Goal: Task Accomplishment & Management: Use online tool/utility

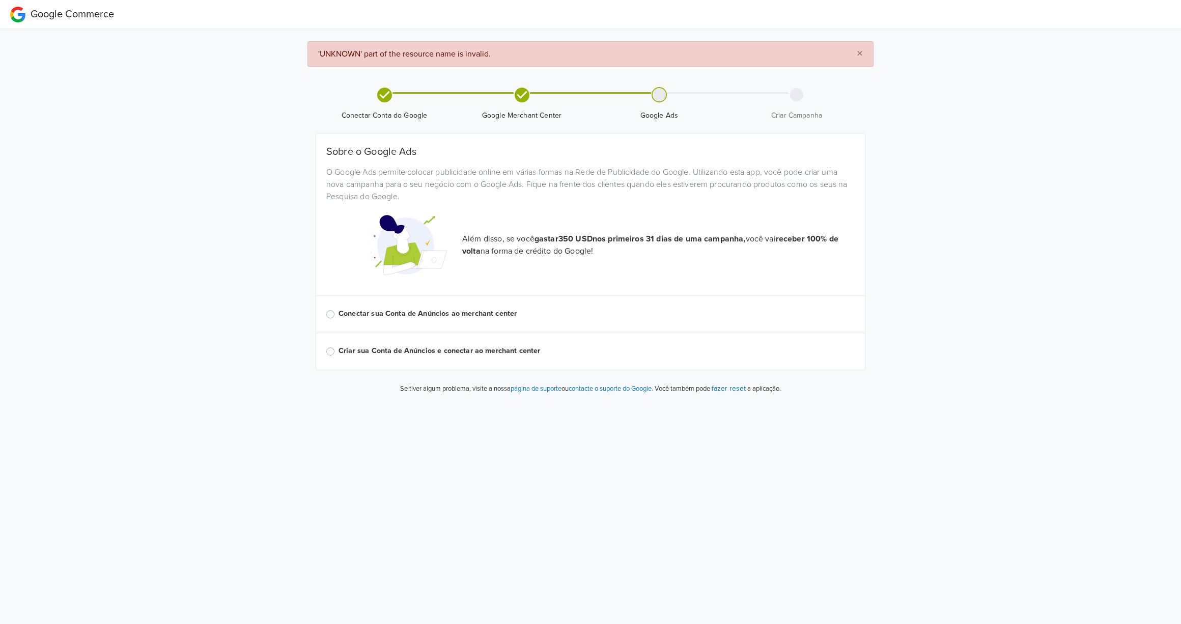
click at [864, 55] on button "×" at bounding box center [860, 54] width 26 height 24
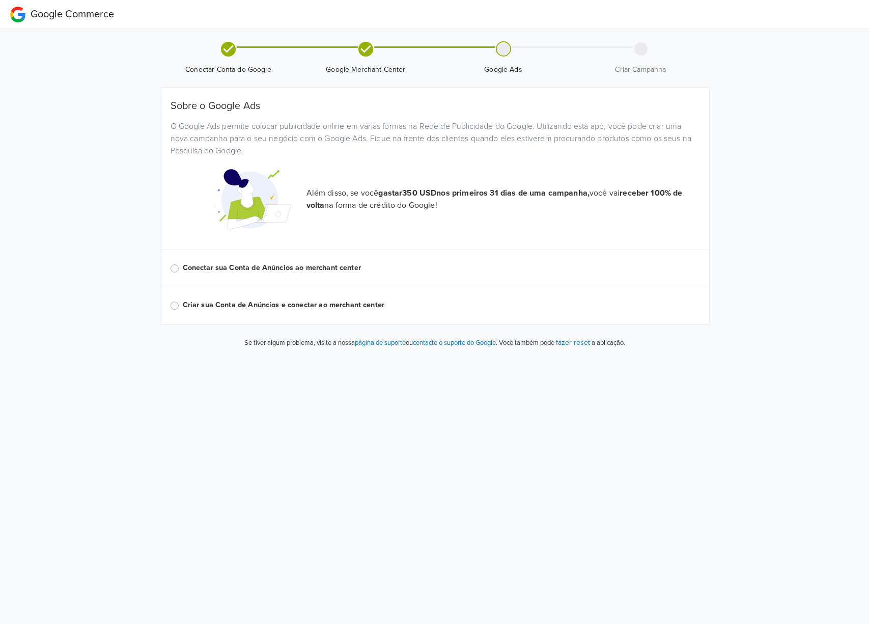
click at [309, 261] on div "Sobre o Google Ads O Google Ads permite colocar publicidade online em várias fo…" at bounding box center [435, 206] width 528 height 212
click at [309, 264] on label "Conectar sua Conta de Anúncios ao merchant center" at bounding box center [441, 267] width 516 height 11
click at [304, 274] on div "Conectar sua Conta de Anúncios ao merchant center" at bounding box center [435, 268] width 528 height 12
click at [302, 268] on label "Conectar sua Conta de Anúncios ao merchant center" at bounding box center [441, 267] width 516 height 11
click at [0, 0] on input "Conectar sua Conta de Anúncios ao merchant center" at bounding box center [0, 0] width 0 height 0
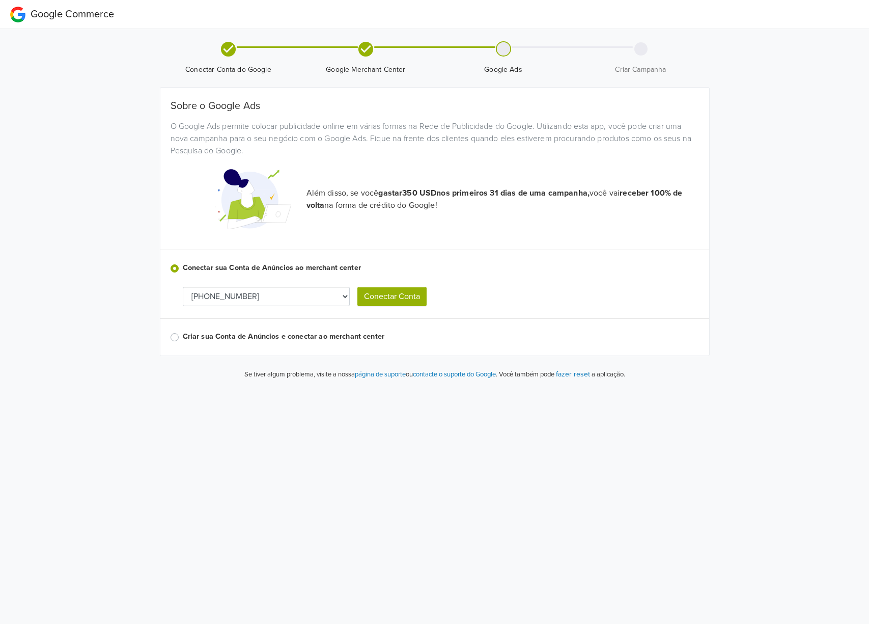
click at [285, 285] on div "Sobre o Google Ads O Google Ads permite colocar publicidade online em várias fo…" at bounding box center [435, 221] width 528 height 243
click at [284, 291] on select "[PHONE_NUMBER] [PHONE_NUMBER]" at bounding box center [266, 296] width 167 height 19
click at [580, 375] on button "fazer reset" at bounding box center [573, 374] width 34 height 12
